Goal: Task Accomplishment & Management: Manage account settings

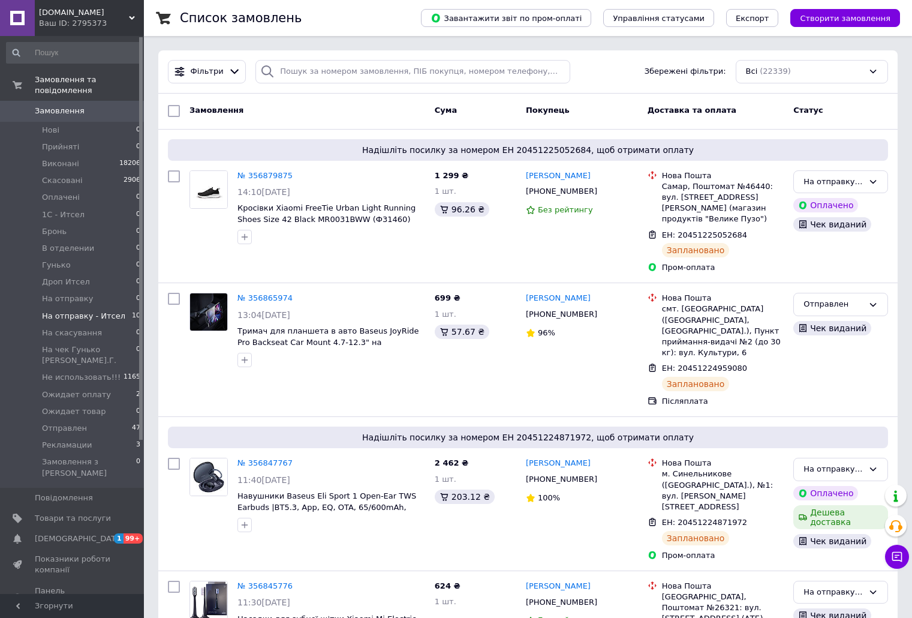
click at [92, 312] on span "На отправку - Итсел" at bounding box center [83, 316] width 83 height 11
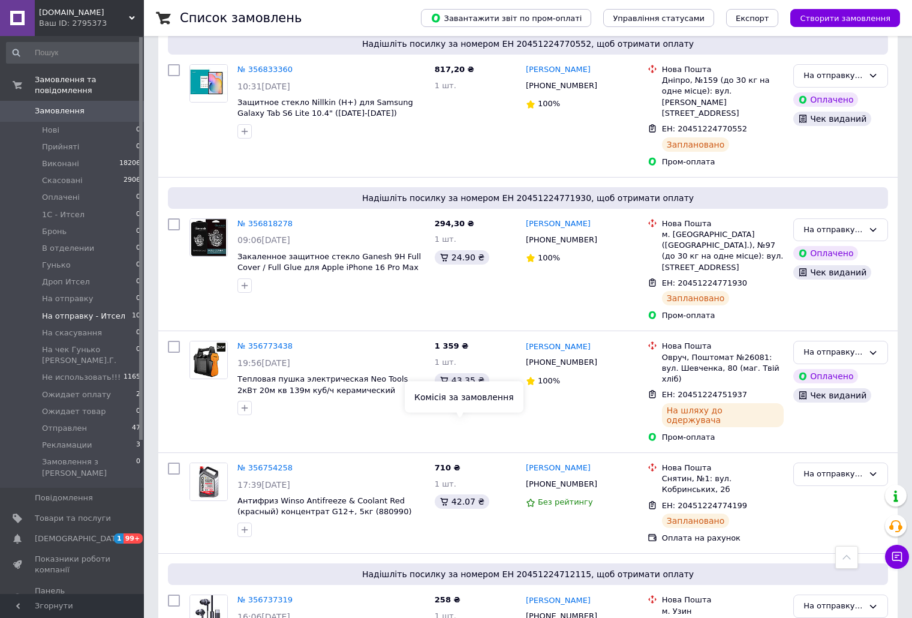
scroll to position [548, 0]
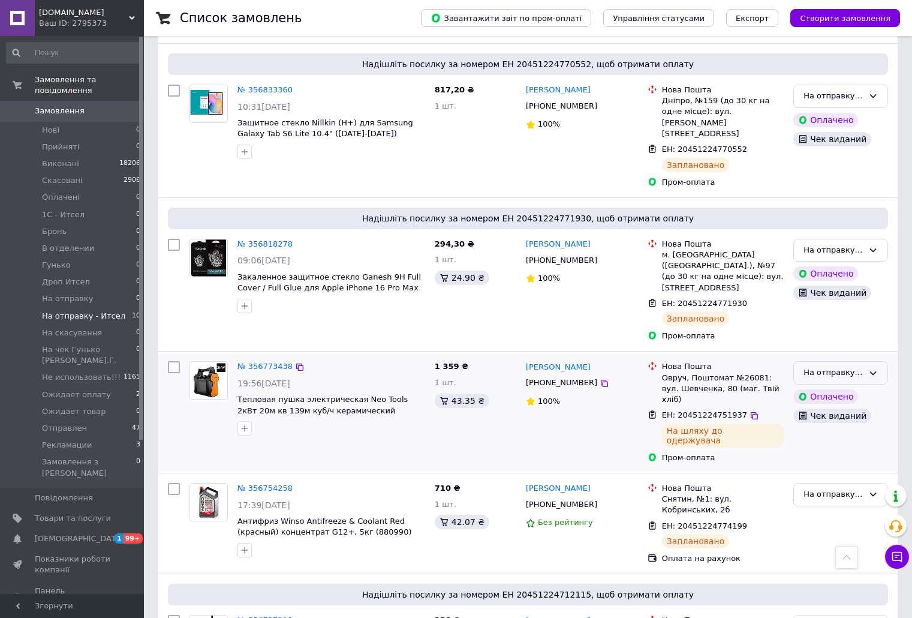
click at [873, 368] on icon at bounding box center [873, 373] width 10 height 10
click at [826, 467] on li "Отправлен" at bounding box center [841, 478] width 94 height 22
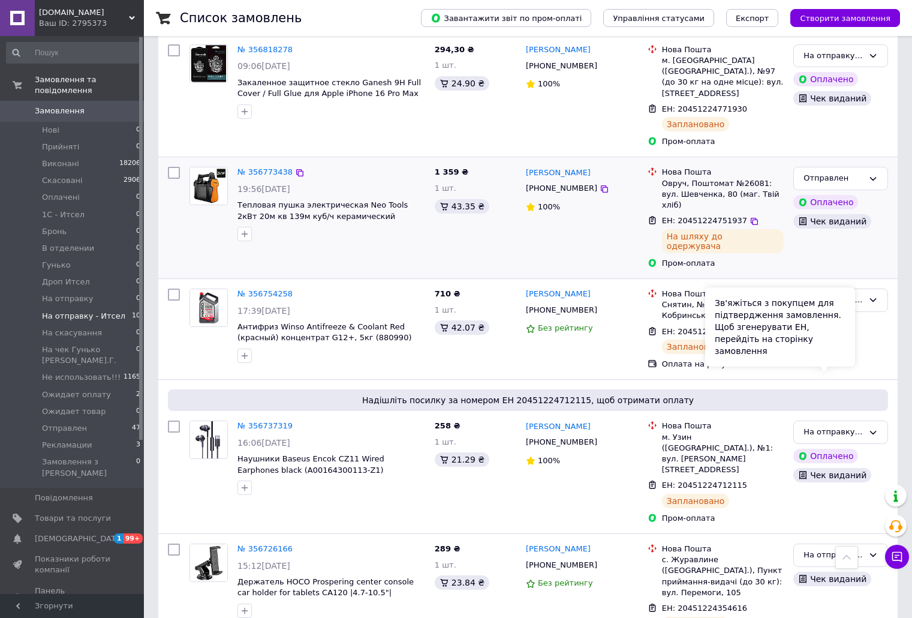
scroll to position [810, 0]
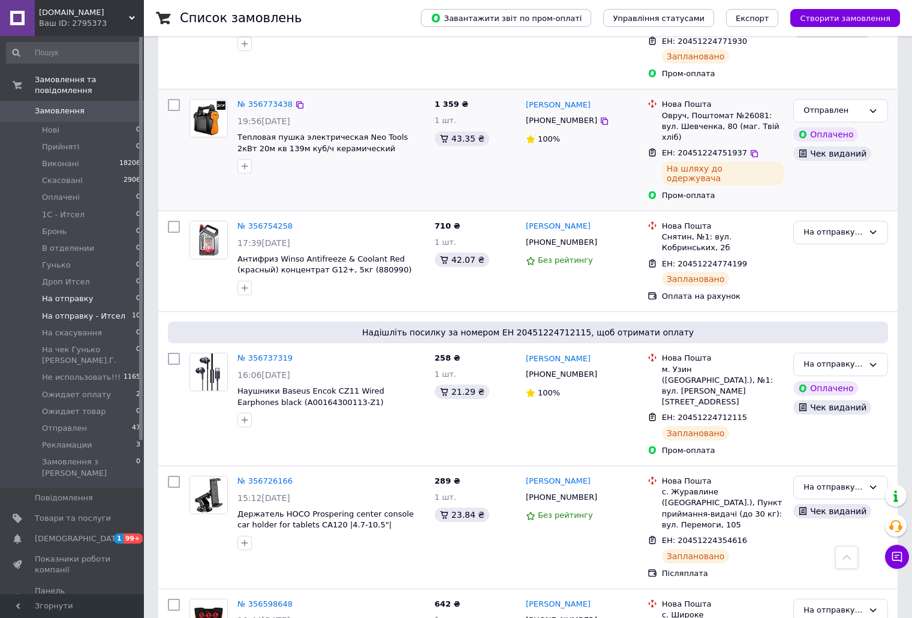
click at [80, 297] on span "На отправку" at bounding box center [67, 298] width 51 height 11
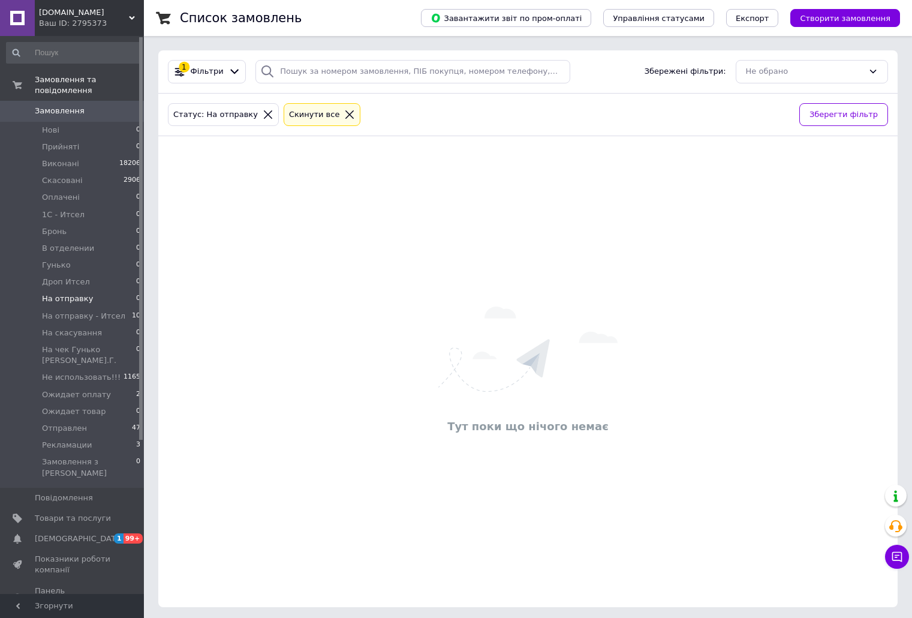
click at [344, 113] on icon at bounding box center [349, 114] width 11 height 11
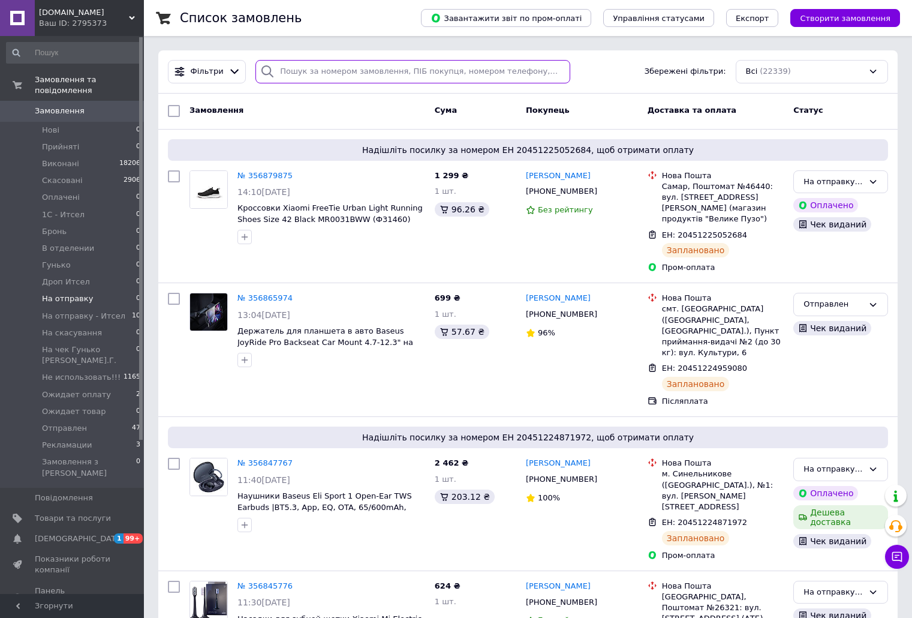
click at [364, 67] on input "search" at bounding box center [412, 71] width 315 height 23
